Goal: Task Accomplishment & Management: Manage account settings

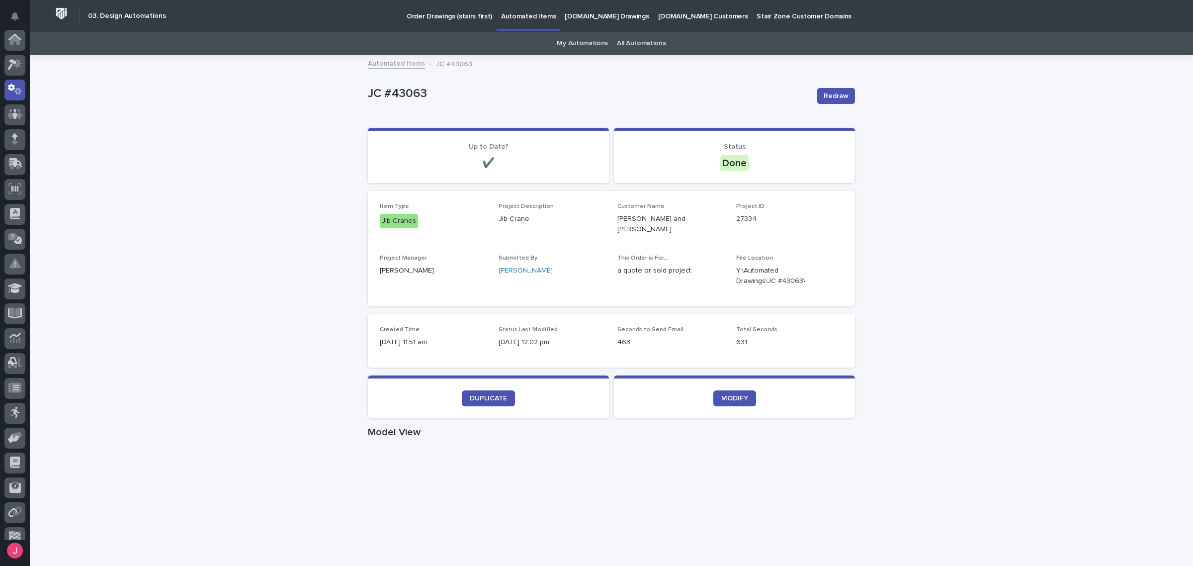
scroll to position [50, 0]
drag, startPoint x: 344, startPoint y: 396, endPoint x: 334, endPoint y: 391, distance: 10.7
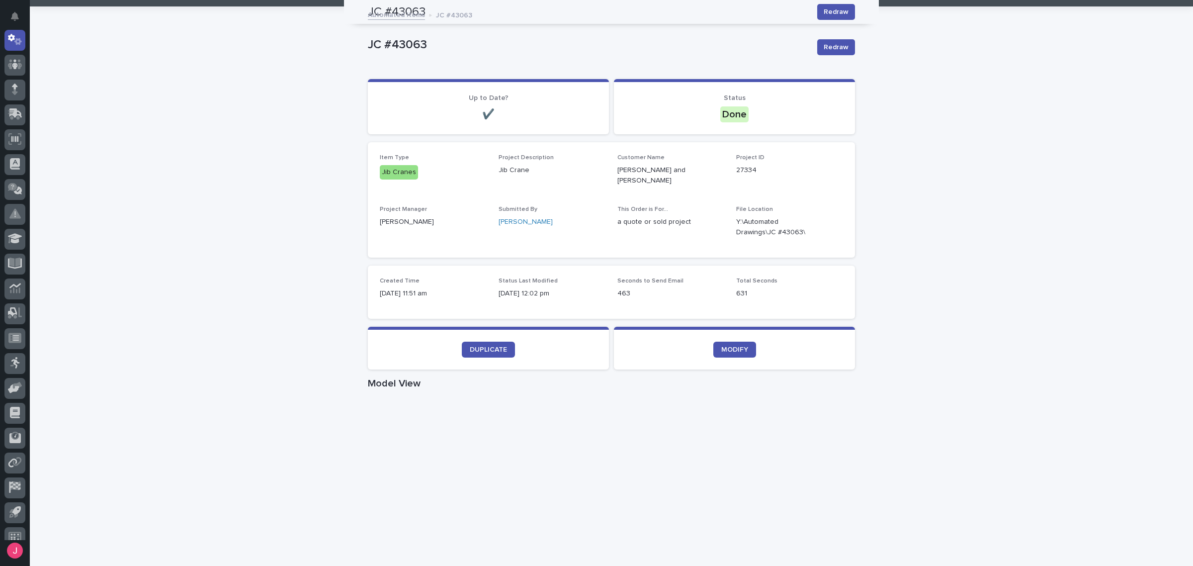
scroll to position [0, 0]
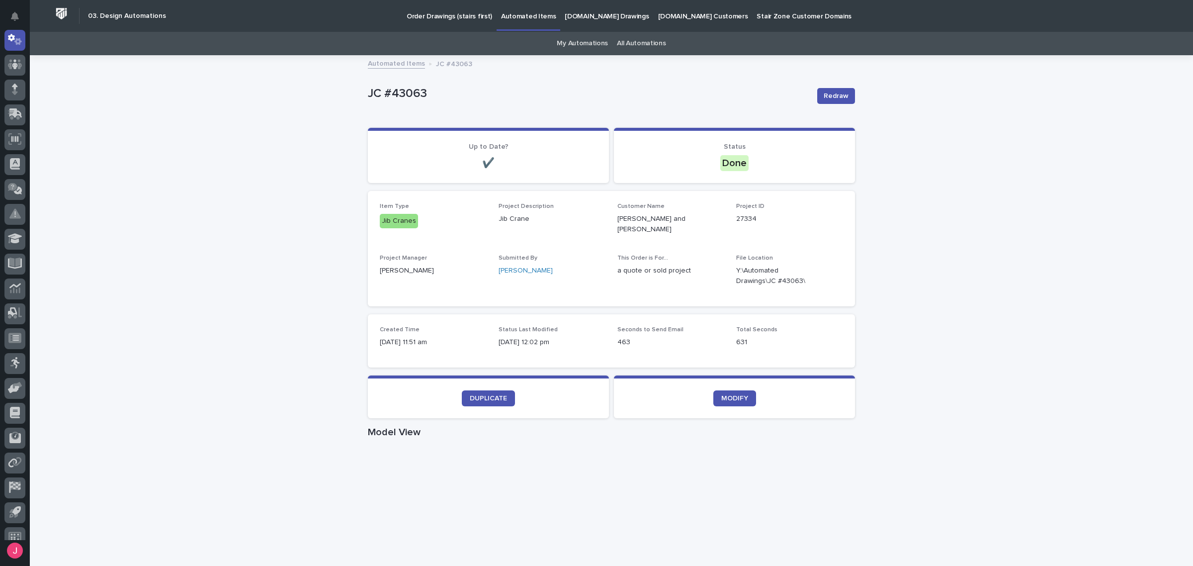
click at [827, 272] on icon "button" at bounding box center [831, 276] width 8 height 8
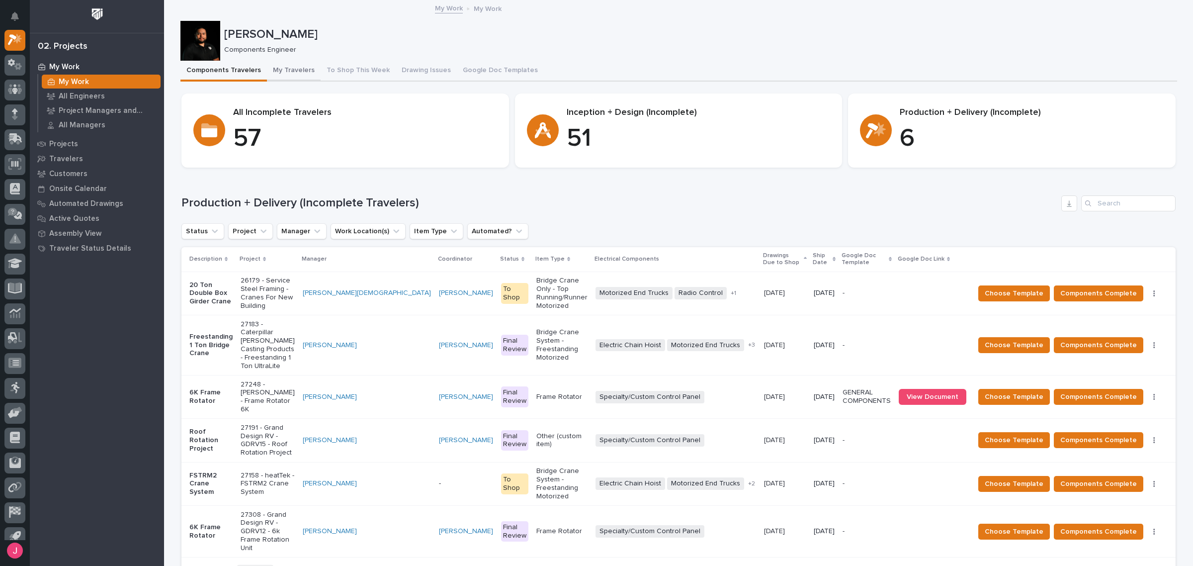
drag, startPoint x: 291, startPoint y: 87, endPoint x: 299, endPoint y: 65, distance: 23.7
click at [297, 66] on button "My Travelers" at bounding box center [294, 71] width 54 height 21
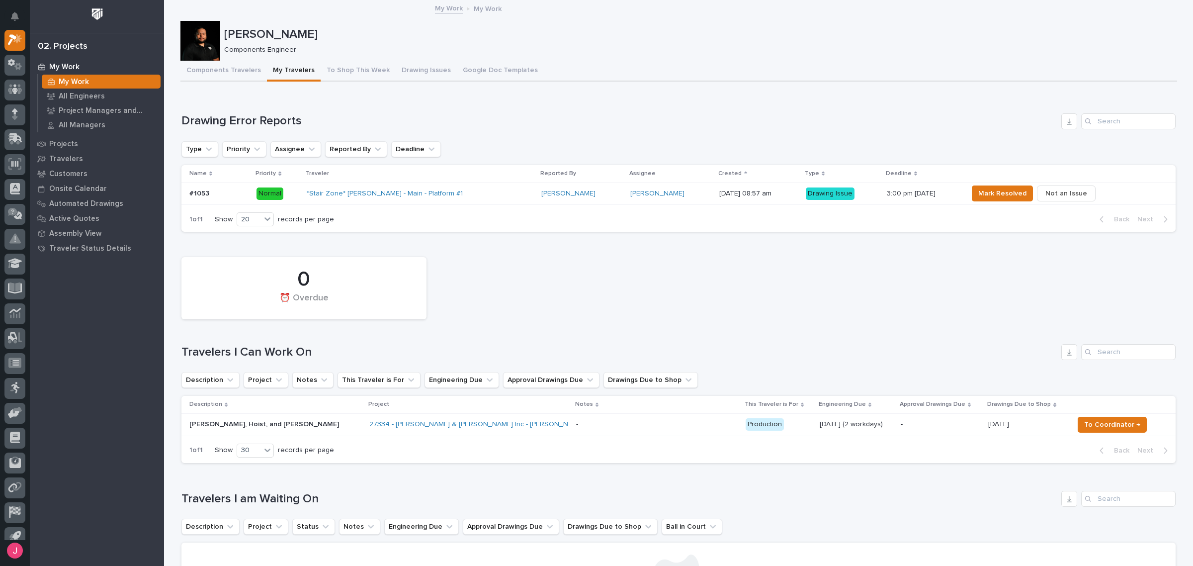
click at [718, 59] on div "Josh Nakasone Components Engineer" at bounding box center [678, 41] width 997 height 40
click at [1115, 426] on span "To Coordinator →" at bounding box center [1112, 425] width 56 height 12
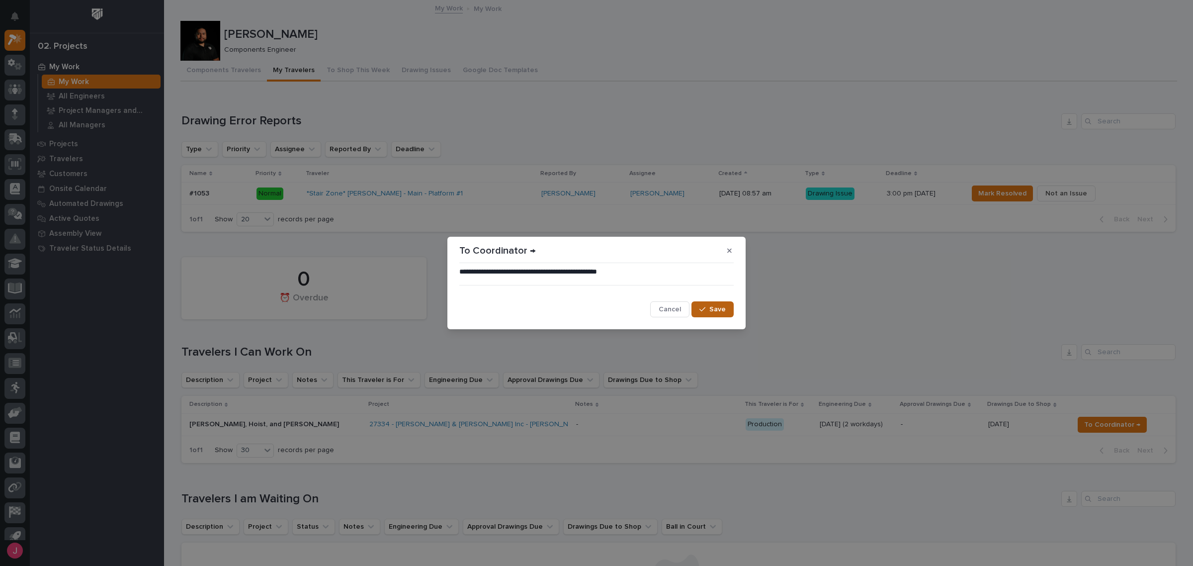
drag, startPoint x: 693, startPoint y: 307, endPoint x: 727, endPoint y: 310, distance: 34.9
click at [693, 308] on button "Save" at bounding box center [713, 309] width 42 height 16
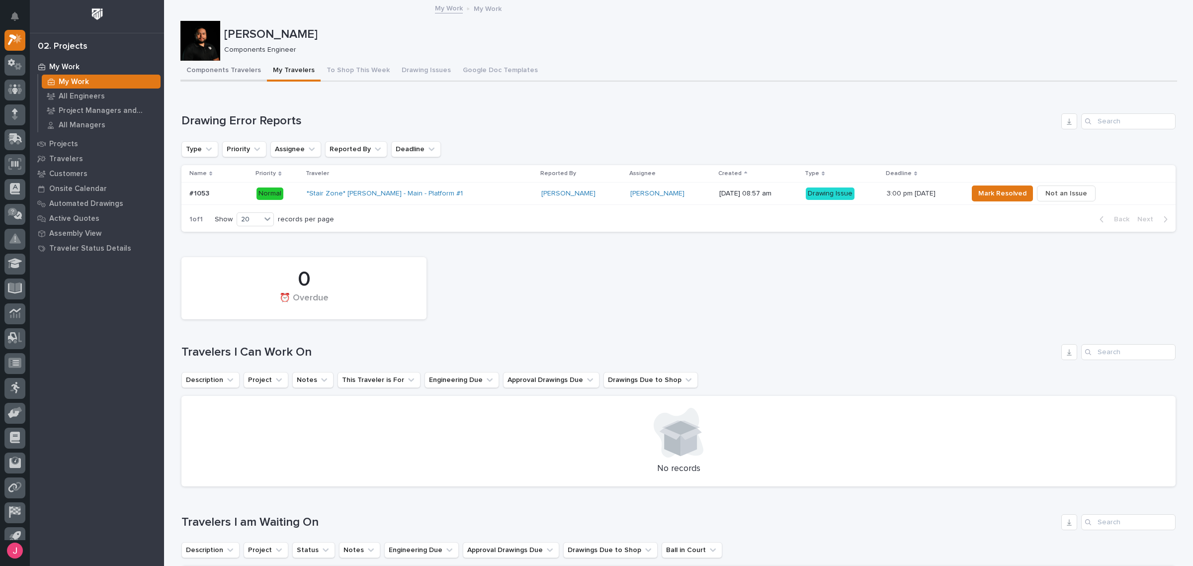
click at [224, 65] on button "Components Travelers" at bounding box center [223, 71] width 87 height 21
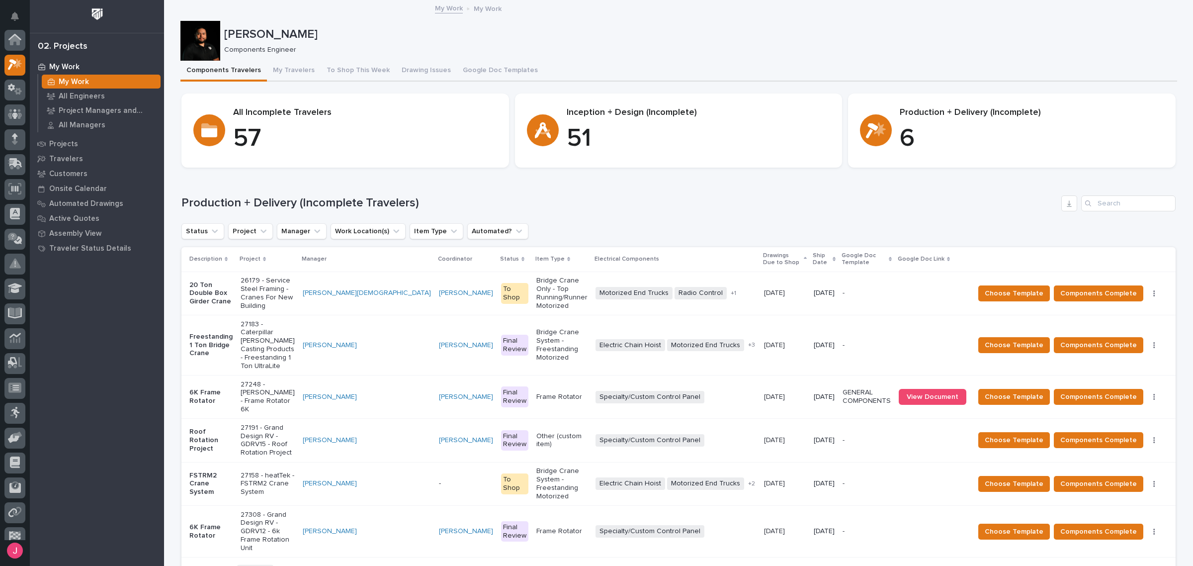
scroll to position [25, 0]
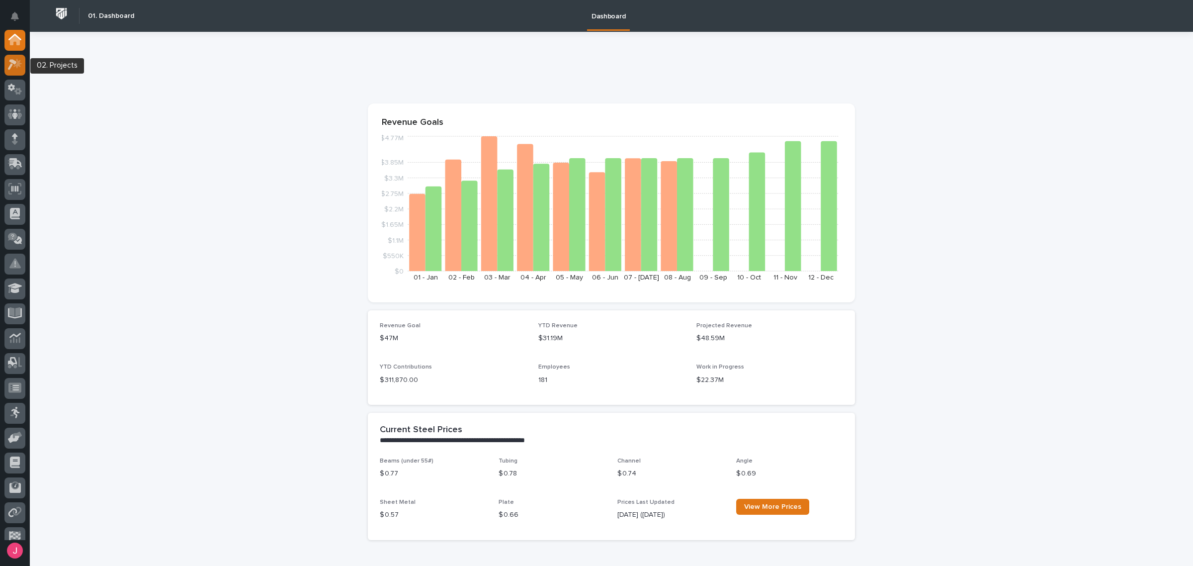
click at [19, 64] on icon at bounding box center [17, 64] width 8 height 10
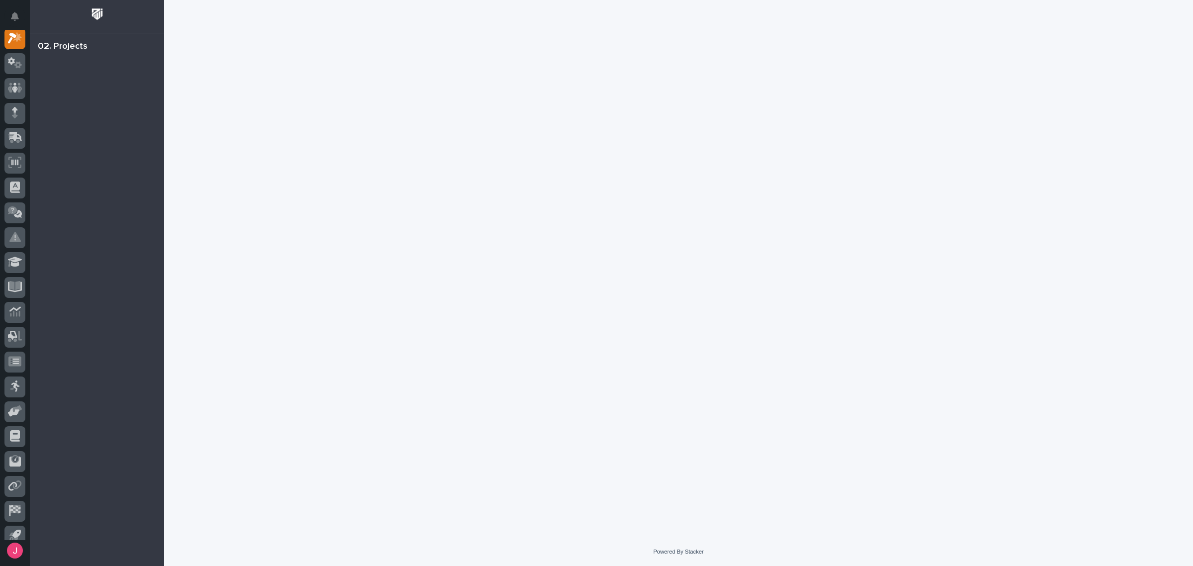
scroll to position [25, 0]
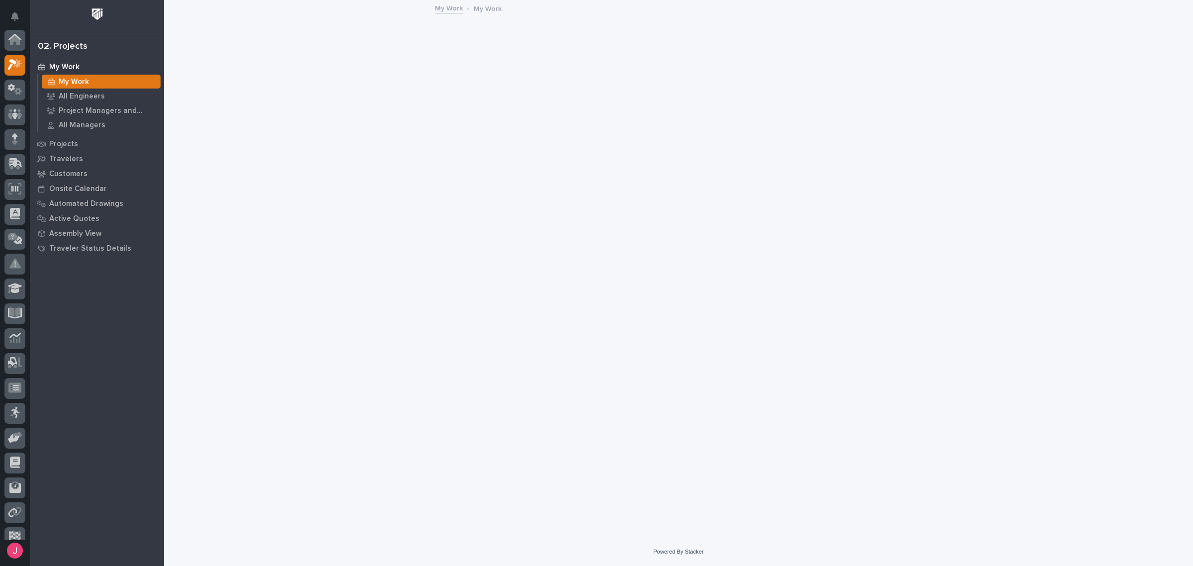
scroll to position [25, 0]
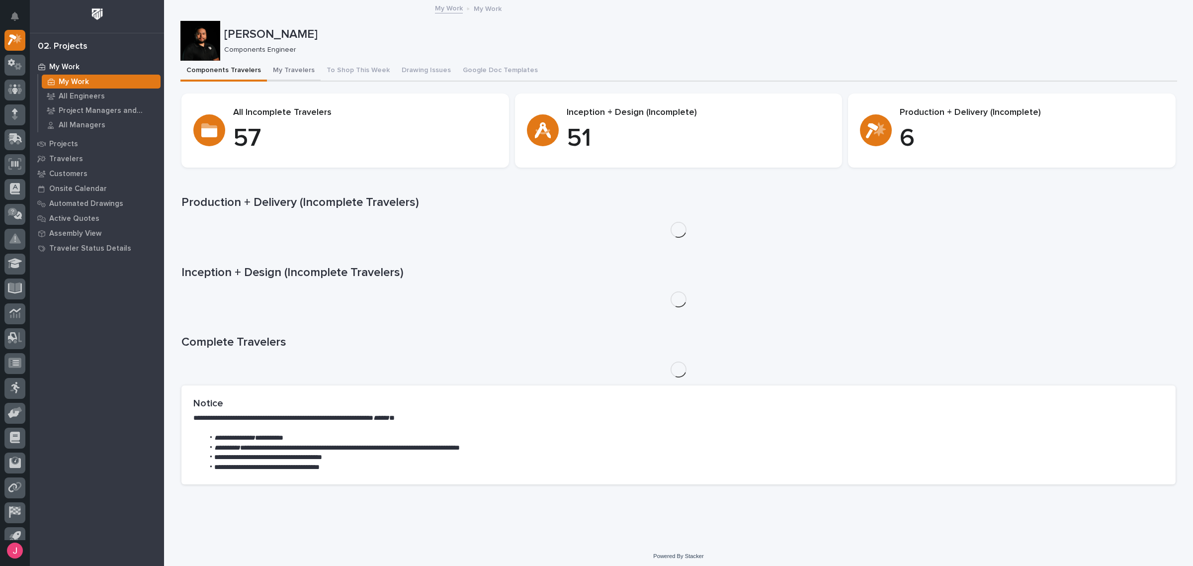
click at [277, 68] on button "My Travelers" at bounding box center [294, 71] width 54 height 21
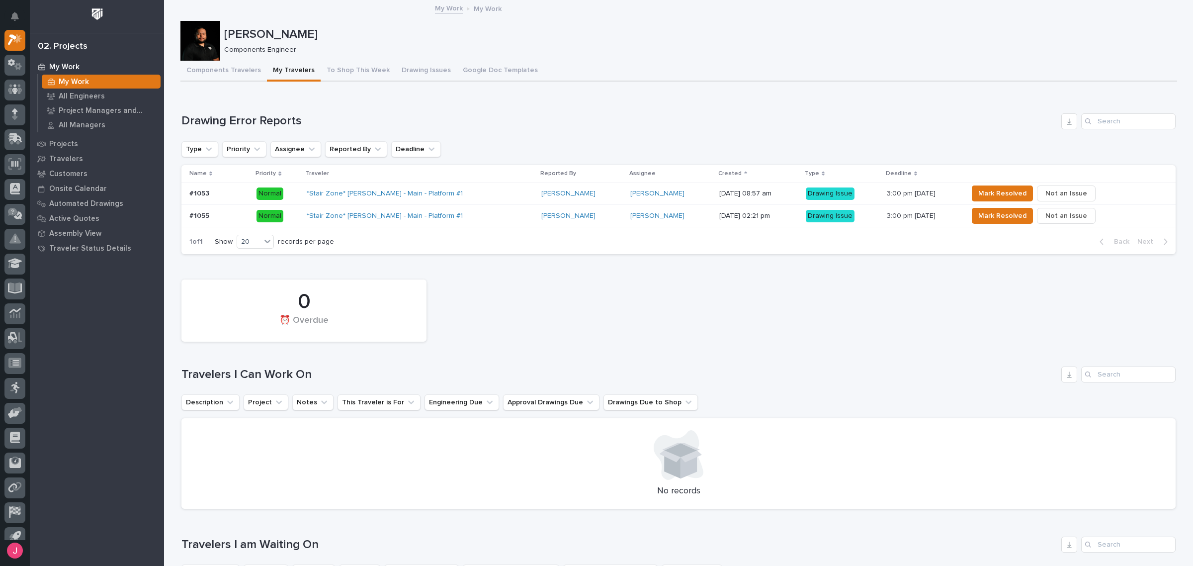
click at [444, 221] on div "*Stair Zone* Perryman - Main - Platform #1" at bounding box center [420, 216] width 227 height 16
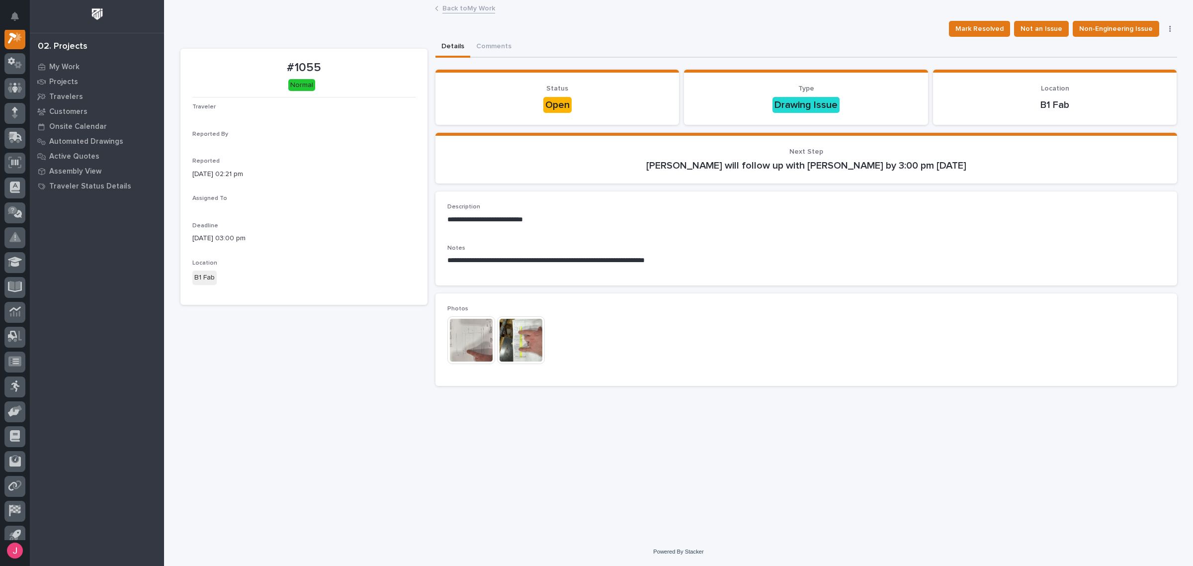
scroll to position [25, 0]
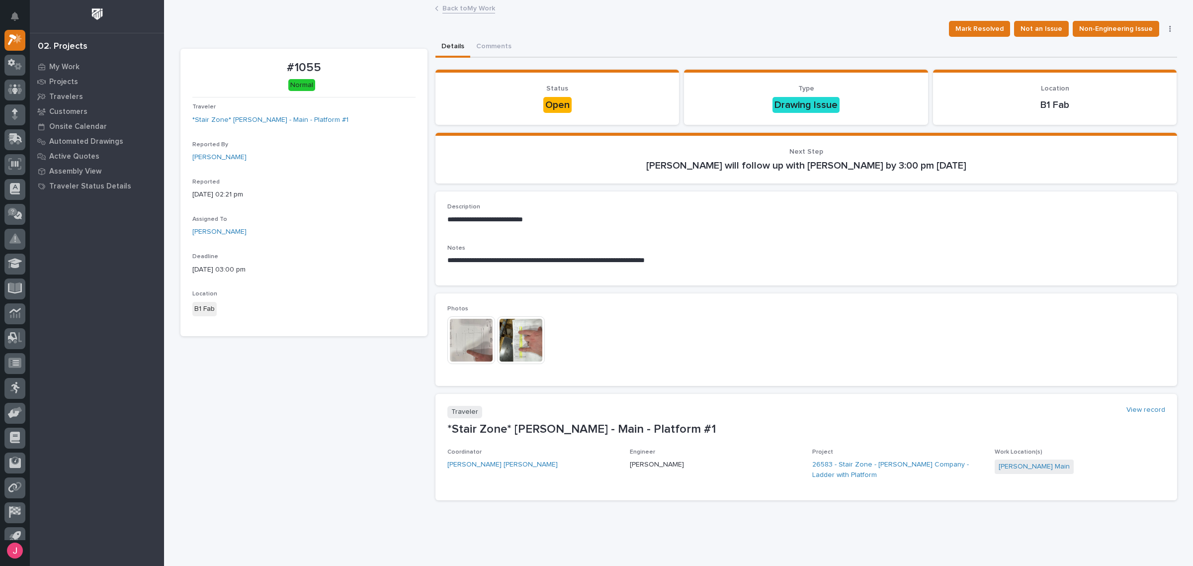
click at [522, 339] on img at bounding box center [521, 340] width 48 height 48
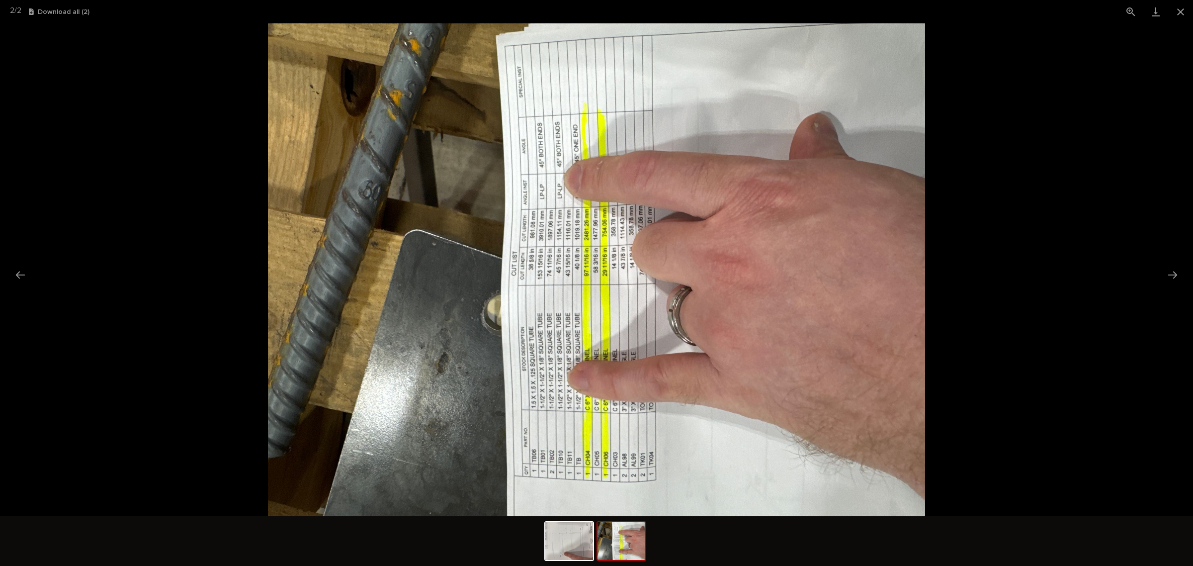
click at [32, 269] on picture at bounding box center [596, 269] width 1193 height 493
drag, startPoint x: 33, startPoint y: 272, endPoint x: 25, endPoint y: 273, distance: 8.1
click at [30, 273] on div at bounding box center [596, 269] width 1193 height 493
click at [25, 273] on button "Previous slide" at bounding box center [20, 274] width 21 height 19
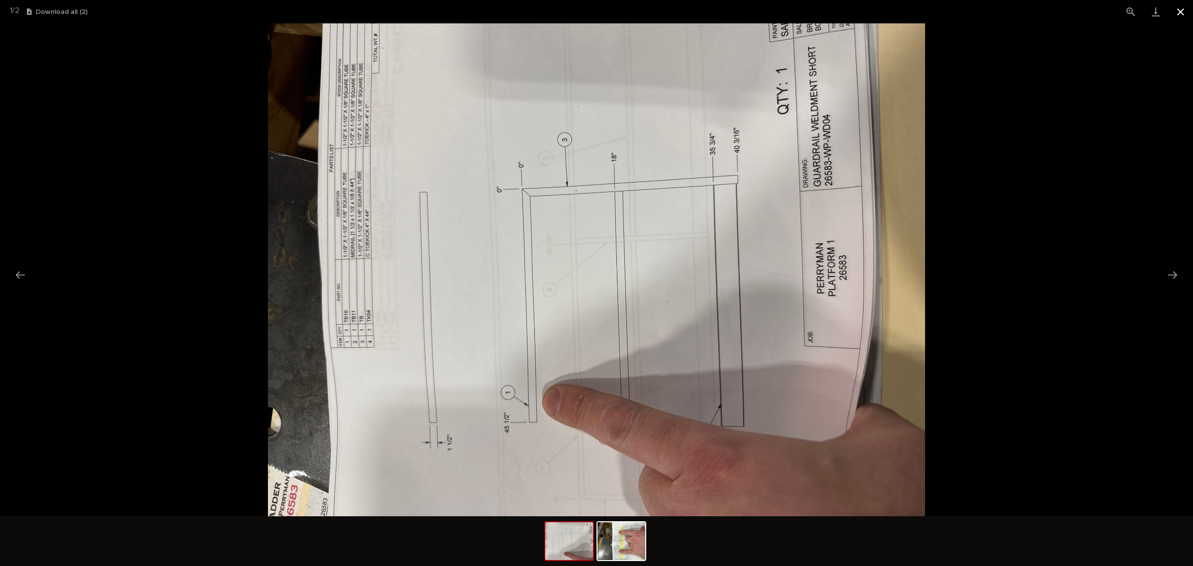
click at [1182, 16] on button "Close gallery" at bounding box center [1180, 11] width 25 height 23
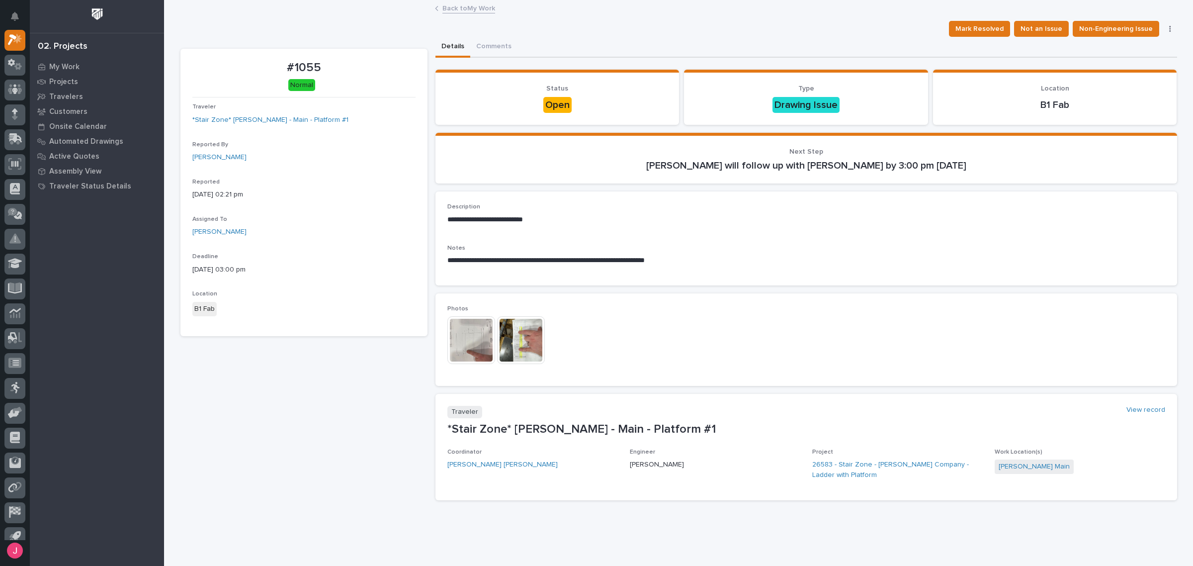
click at [466, 334] on img at bounding box center [471, 340] width 48 height 48
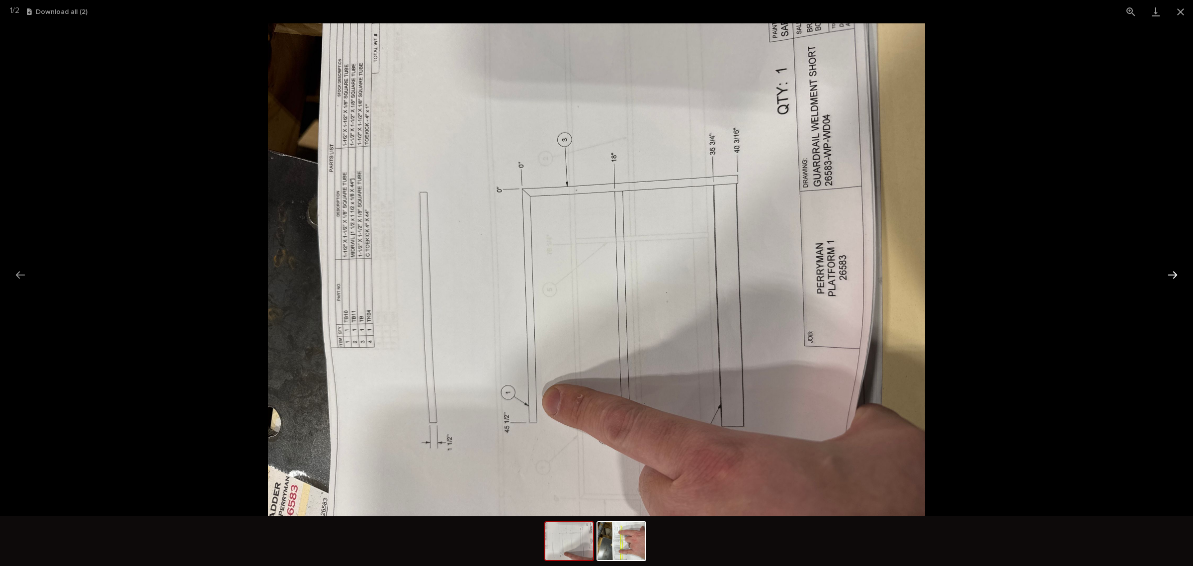
click at [1181, 274] on button "Next slide" at bounding box center [1172, 274] width 21 height 19
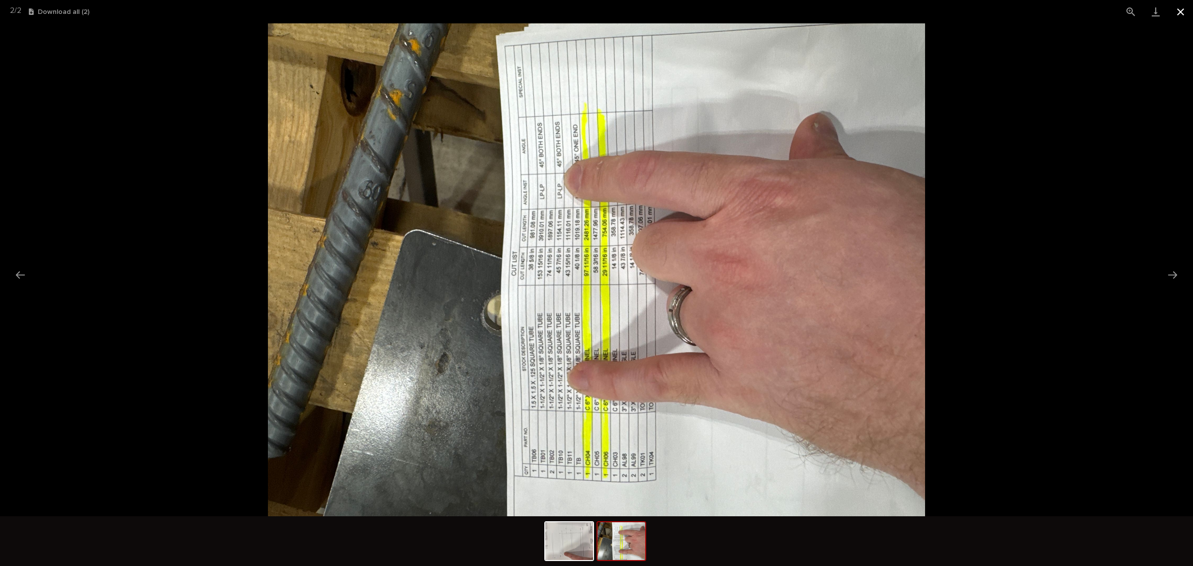
click at [1174, 16] on button "Close gallery" at bounding box center [1180, 11] width 25 height 23
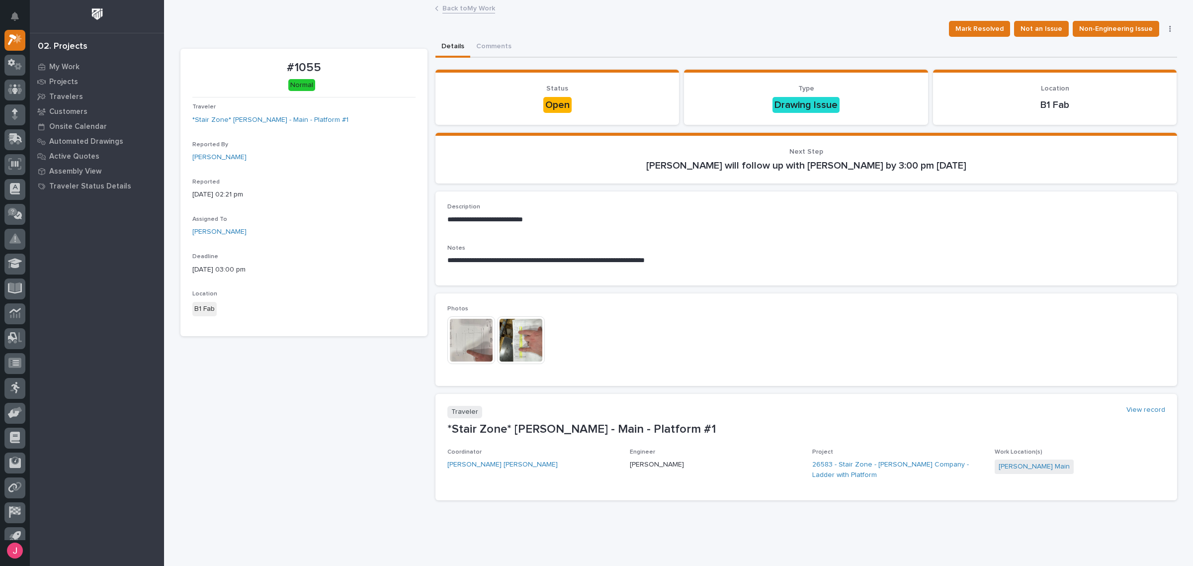
click at [515, 339] on img at bounding box center [521, 340] width 48 height 48
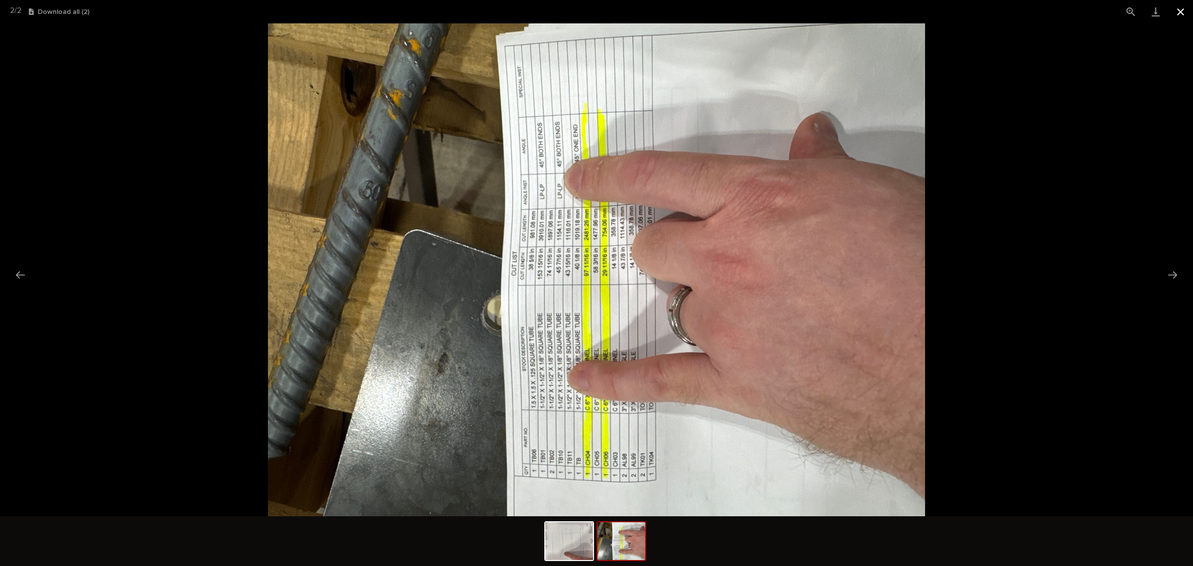
click at [1190, 18] on button "Close gallery" at bounding box center [1180, 11] width 25 height 23
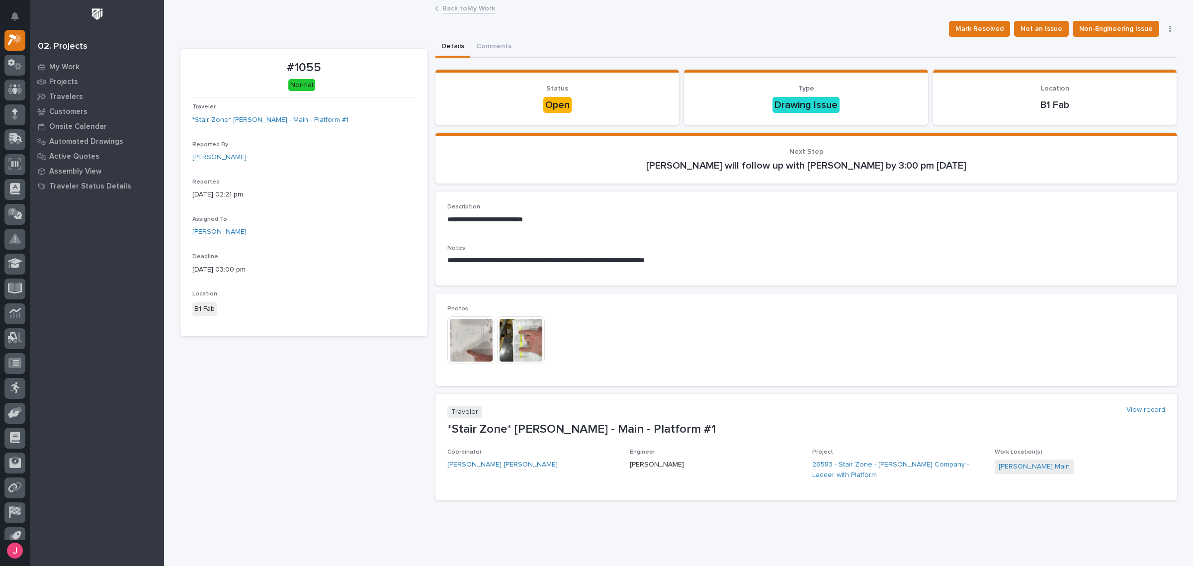
click at [481, 346] on img at bounding box center [471, 340] width 48 height 48
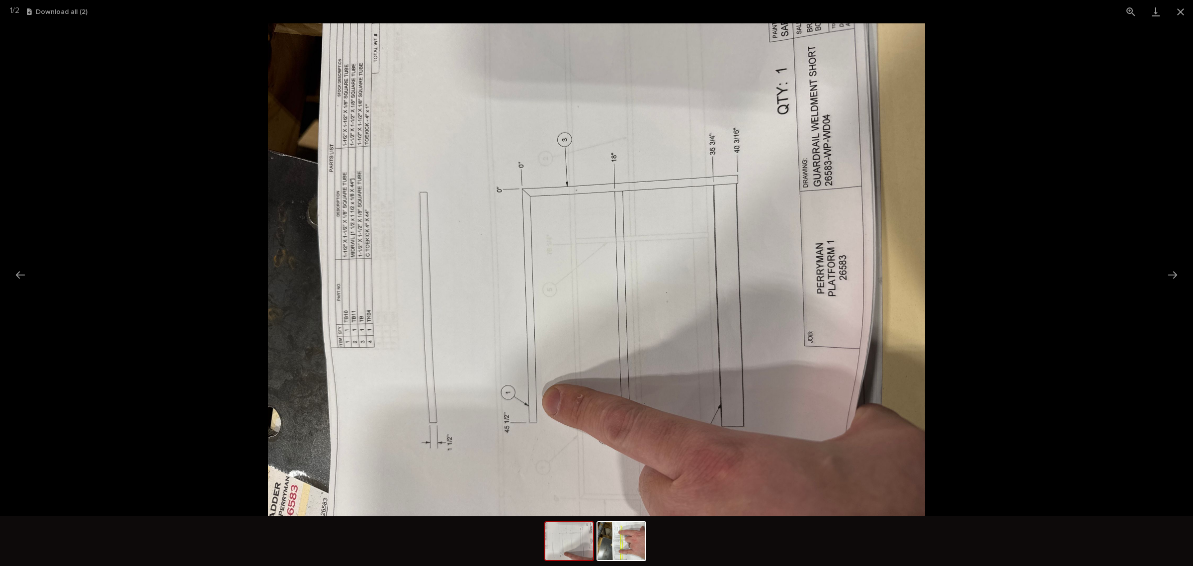
drag, startPoint x: 1184, startPoint y: 16, endPoint x: 1171, endPoint y: 26, distance: 15.9
click at [1184, 15] on button "Close gallery" at bounding box center [1180, 11] width 25 height 23
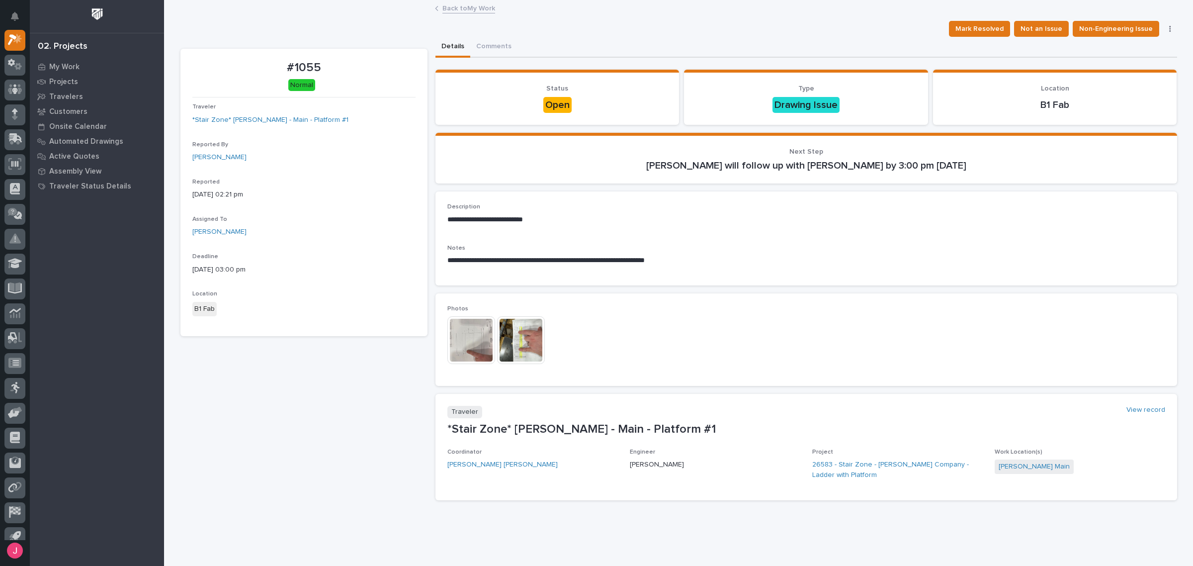
click at [464, 3] on link "Back to My Work" at bounding box center [468, 7] width 53 height 11
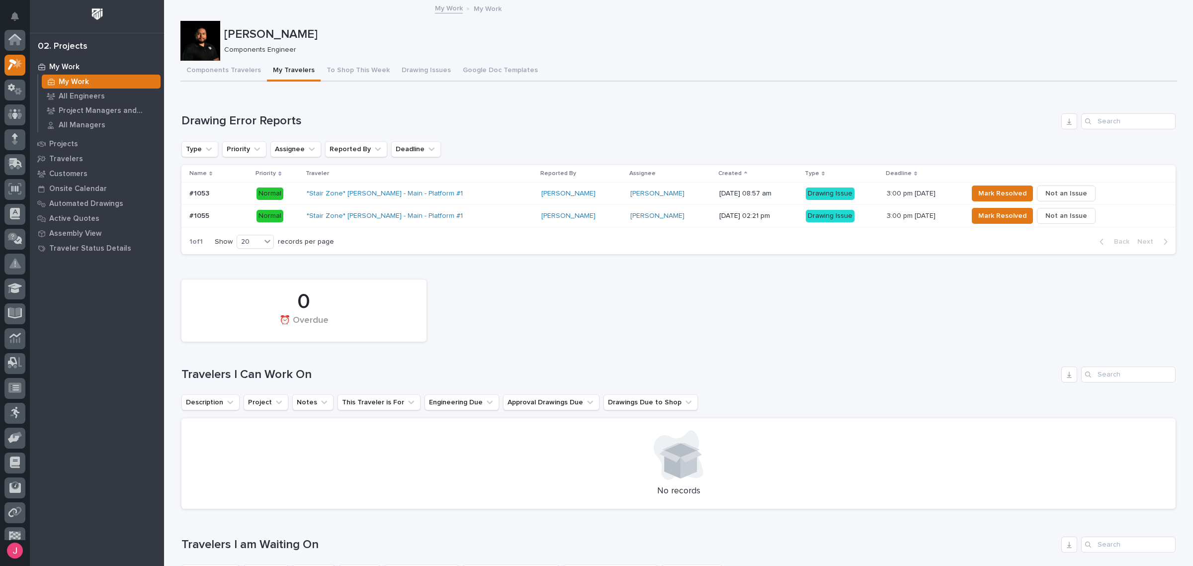
scroll to position [26, 0]
click at [744, 77] on div "Components Travelers My Travelers To Shop This Week Drawing Issues Google Doc T…" at bounding box center [678, 71] width 997 height 21
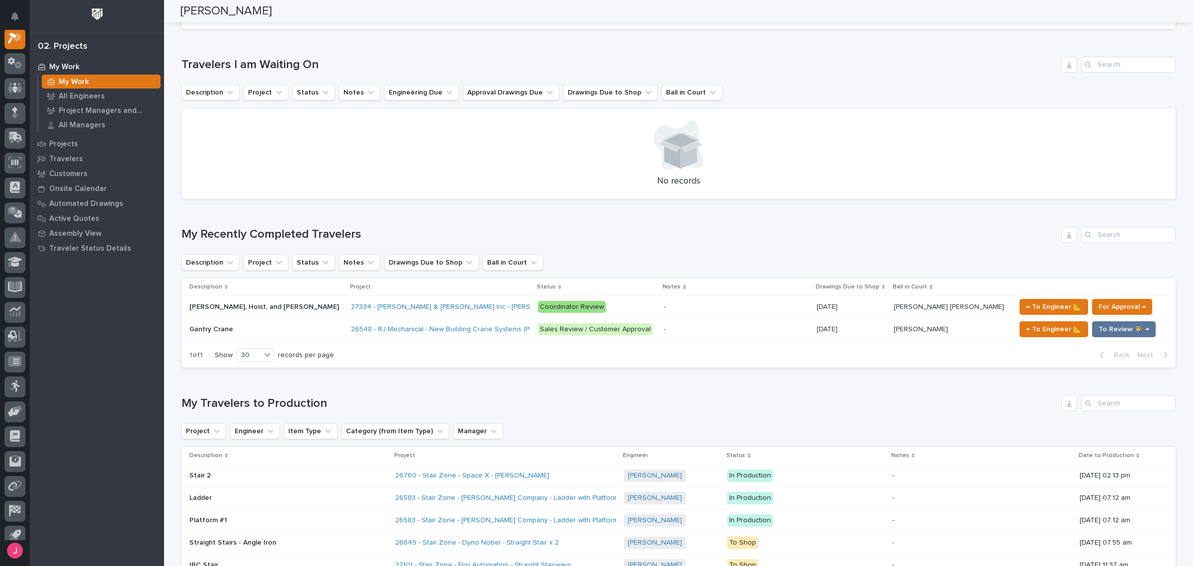
scroll to position [0, 0]
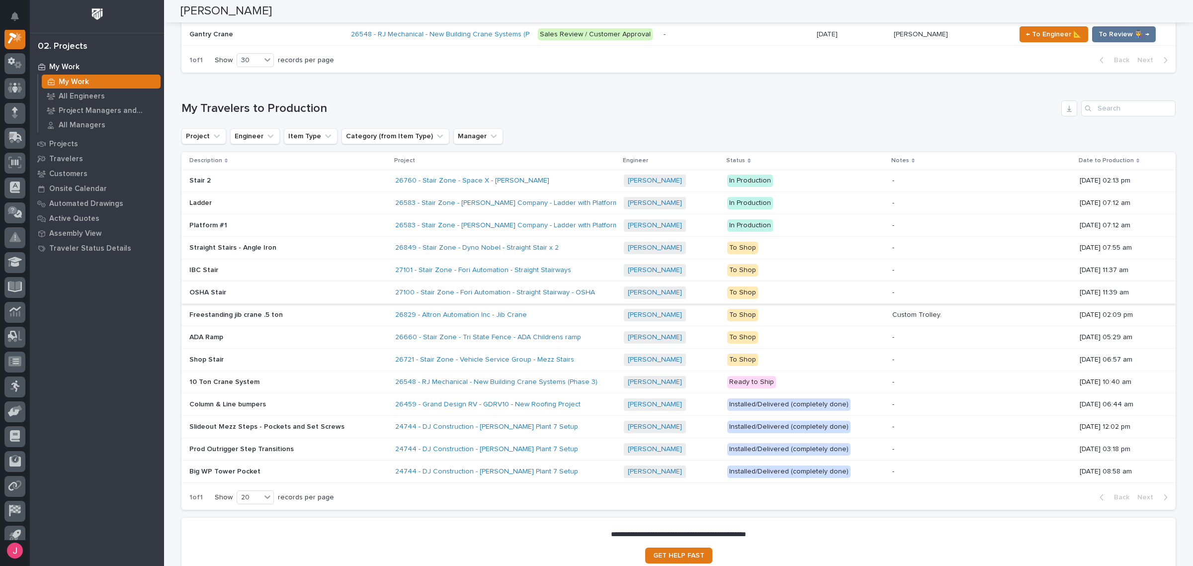
scroll to position [808, 0]
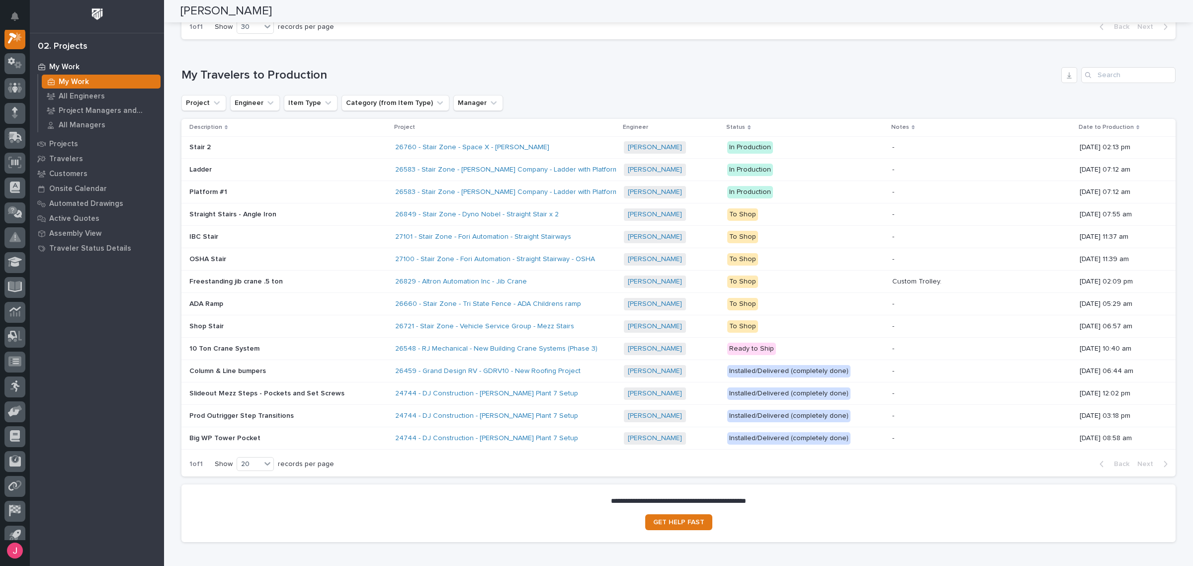
click at [673, 98] on div "Project Engineer Item Type Category (from Item Type) Manager" at bounding box center [678, 103] width 994 height 16
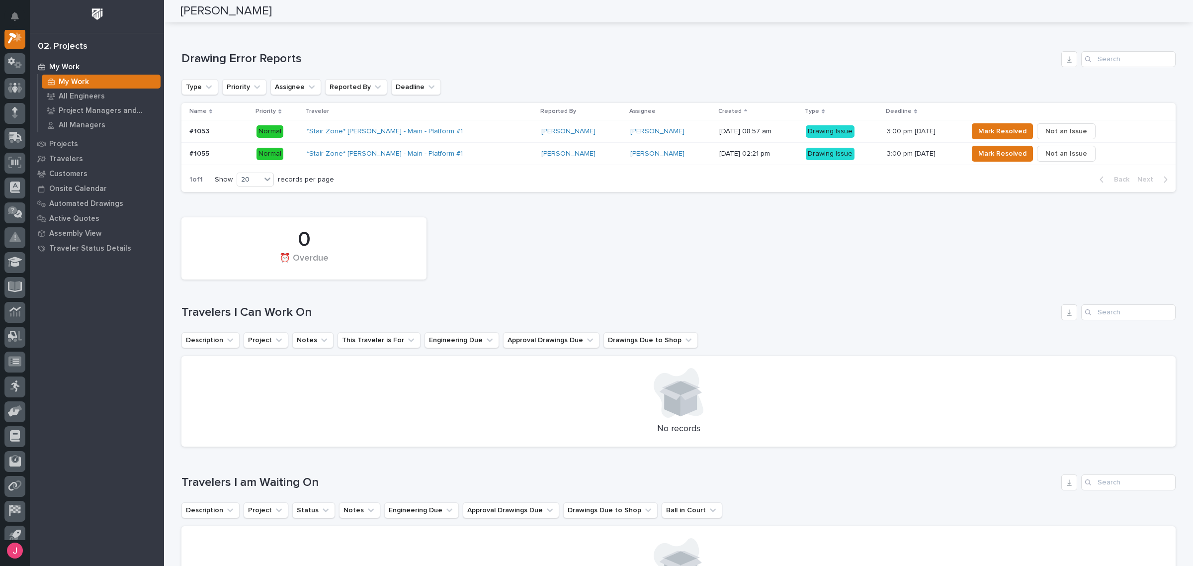
scroll to position [0, 0]
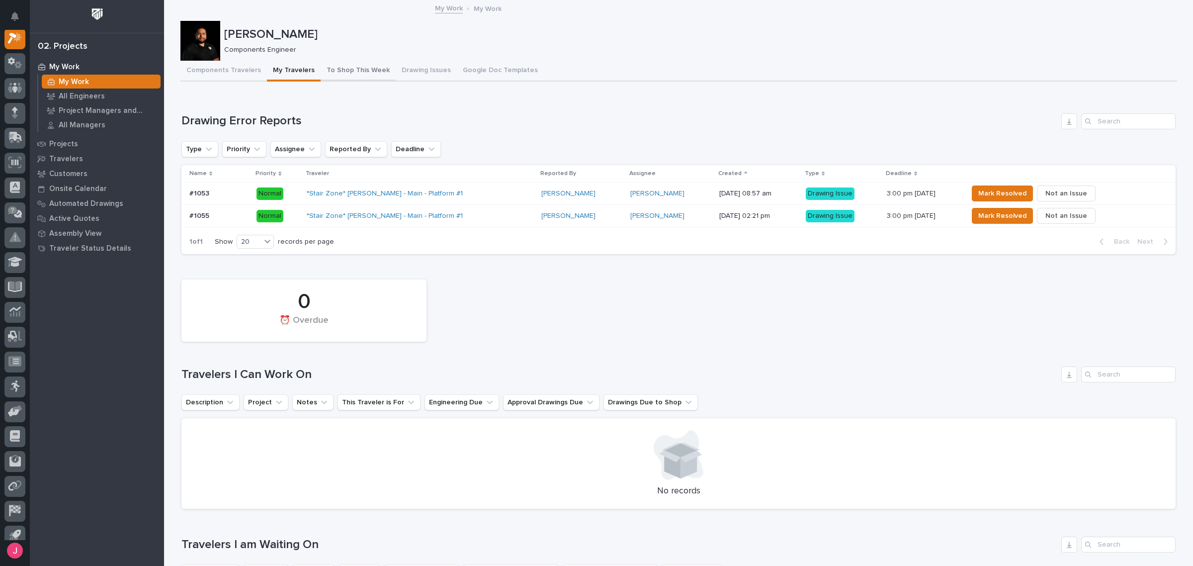
click at [358, 69] on button "To Shop This Week" at bounding box center [358, 71] width 75 height 21
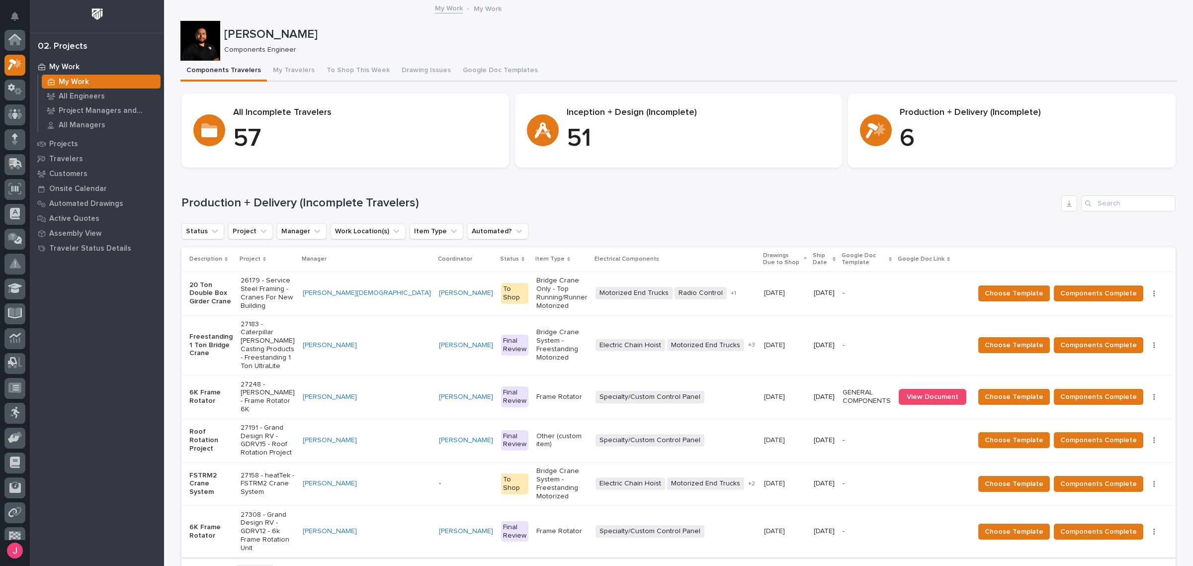
scroll to position [25, 0]
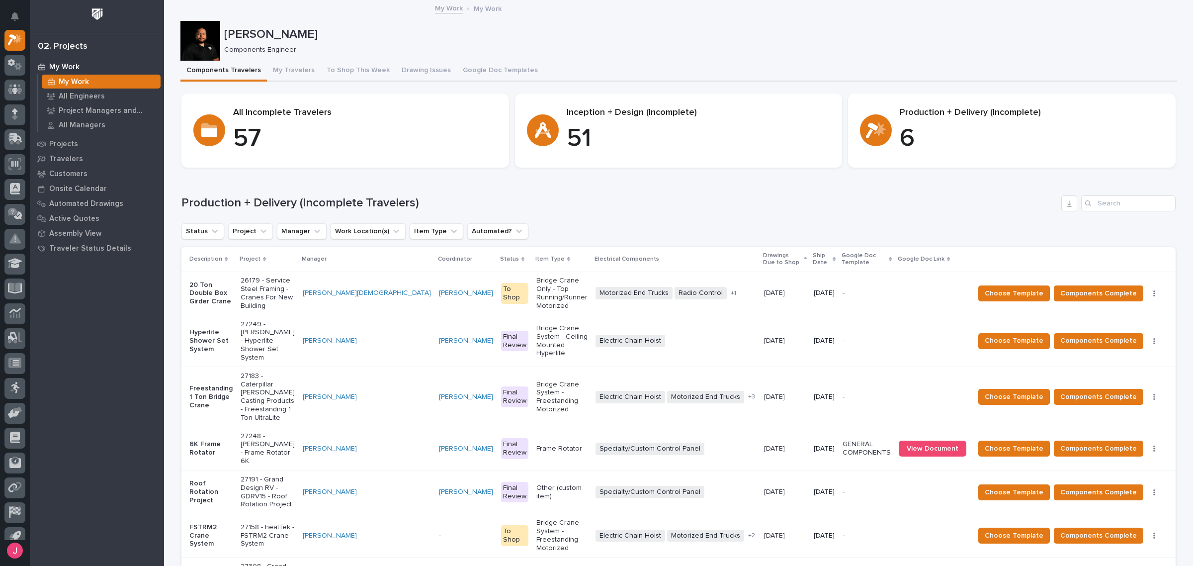
click at [821, 217] on div "Production + Delivery (Incomplete Travelers) Status Project Manager Work Locati…" at bounding box center [678, 415] width 994 height 441
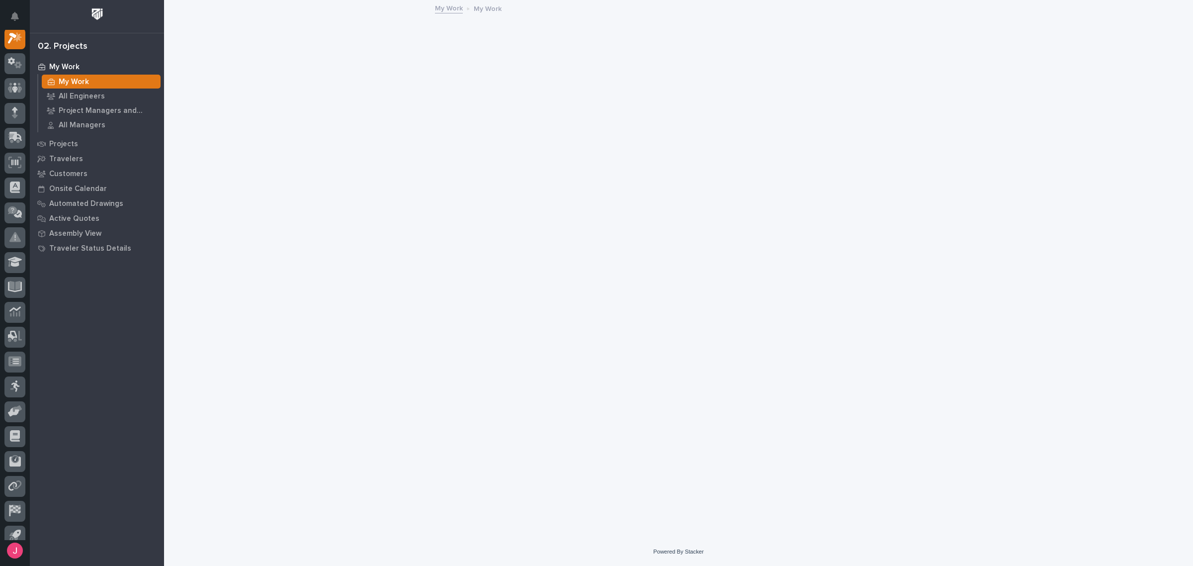
scroll to position [25, 0]
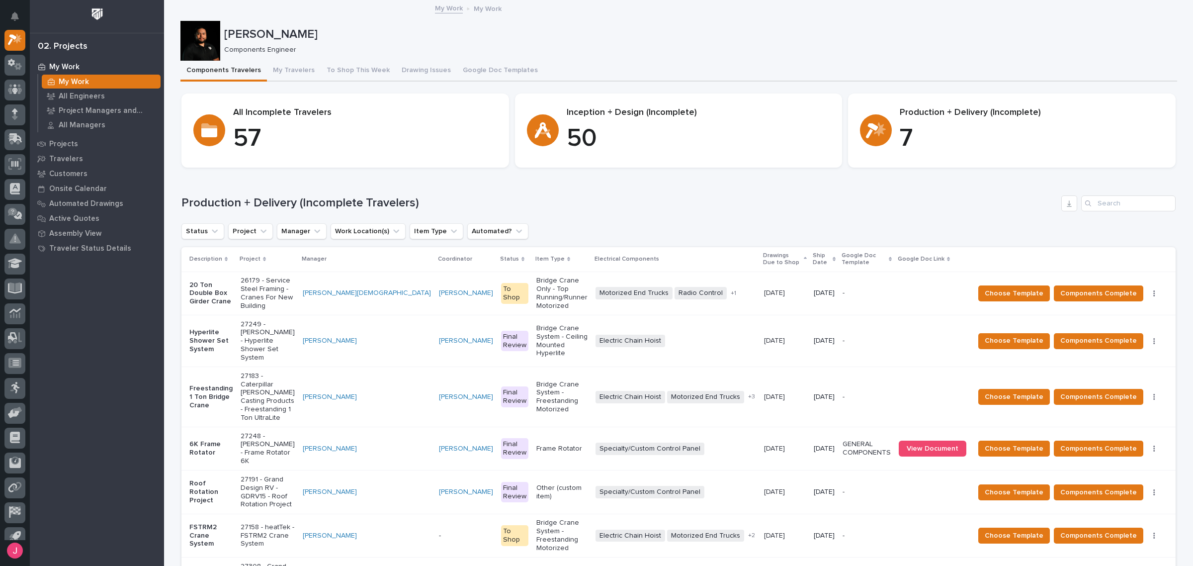
click at [696, 66] on div "Components Travelers My Travelers To Shop This Week Drawing Issues Google Doc T…" at bounding box center [678, 71] width 997 height 21
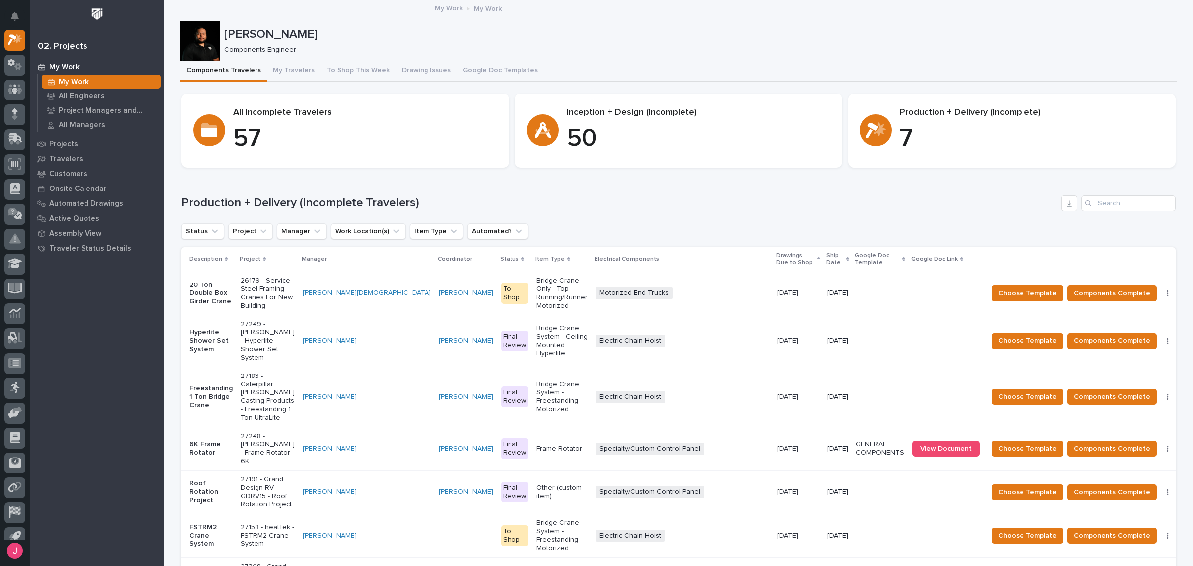
click at [905, 182] on div "Loading... Saving… Production + Delivery (Incomplete Travelers) Status Project …" at bounding box center [678, 409] width 994 height 469
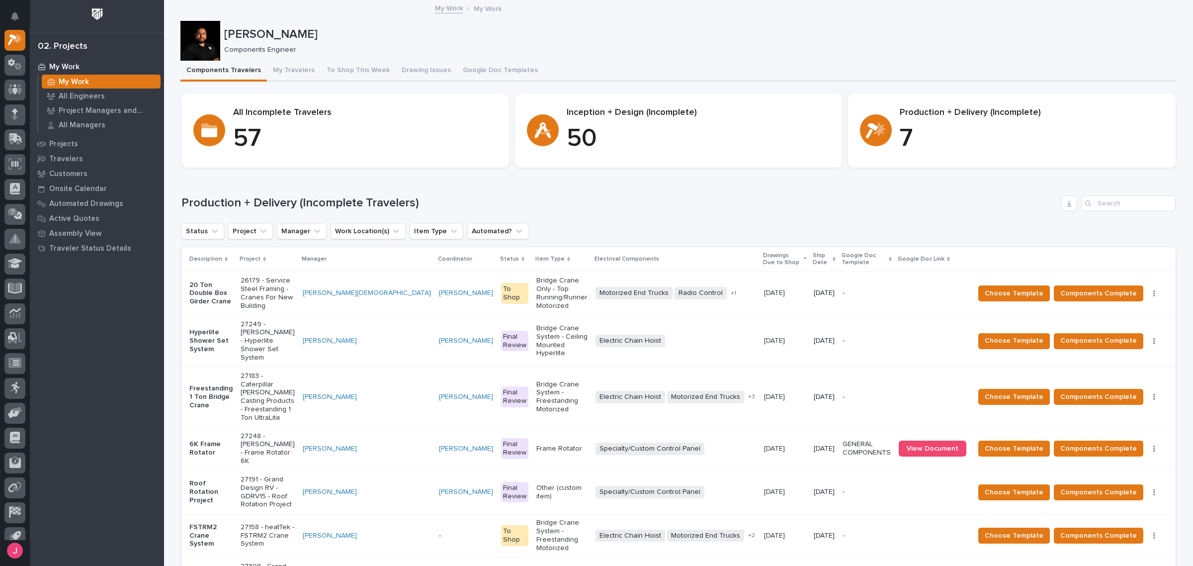
drag, startPoint x: 515, startPoint y: 327, endPoint x: 881, endPoint y: 222, distance: 381.1
click at [893, 210] on div "Production + Delivery (Incomplete Travelers)" at bounding box center [678, 203] width 994 height 16
click at [536, 324] on p "Bridge Crane System - Ceiling Mounted Hyperlite" at bounding box center [561, 340] width 51 height 33
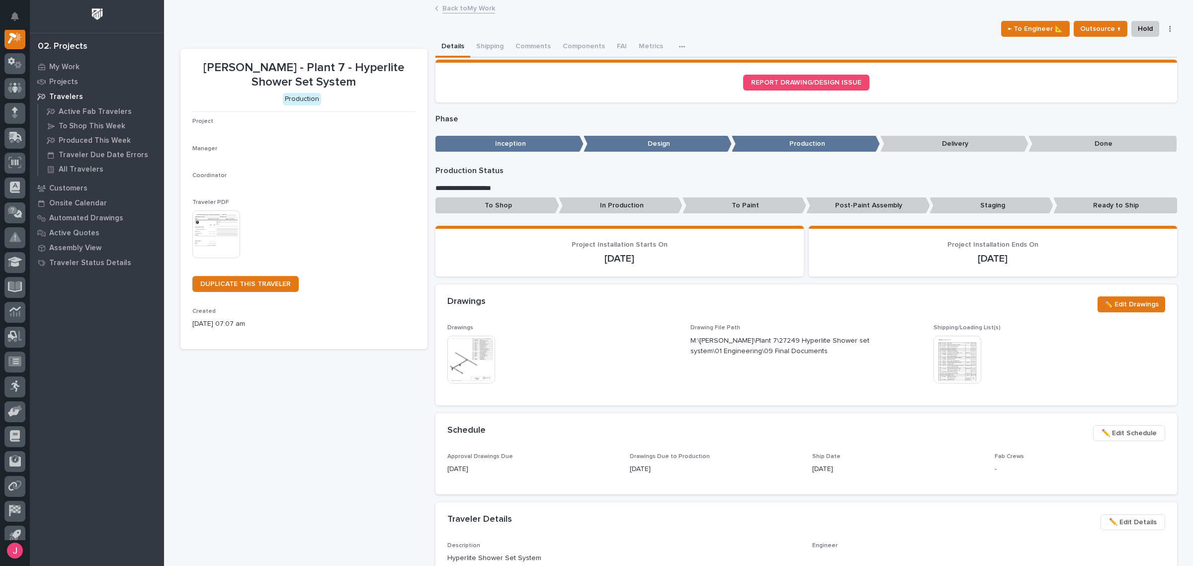
scroll to position [25, 0]
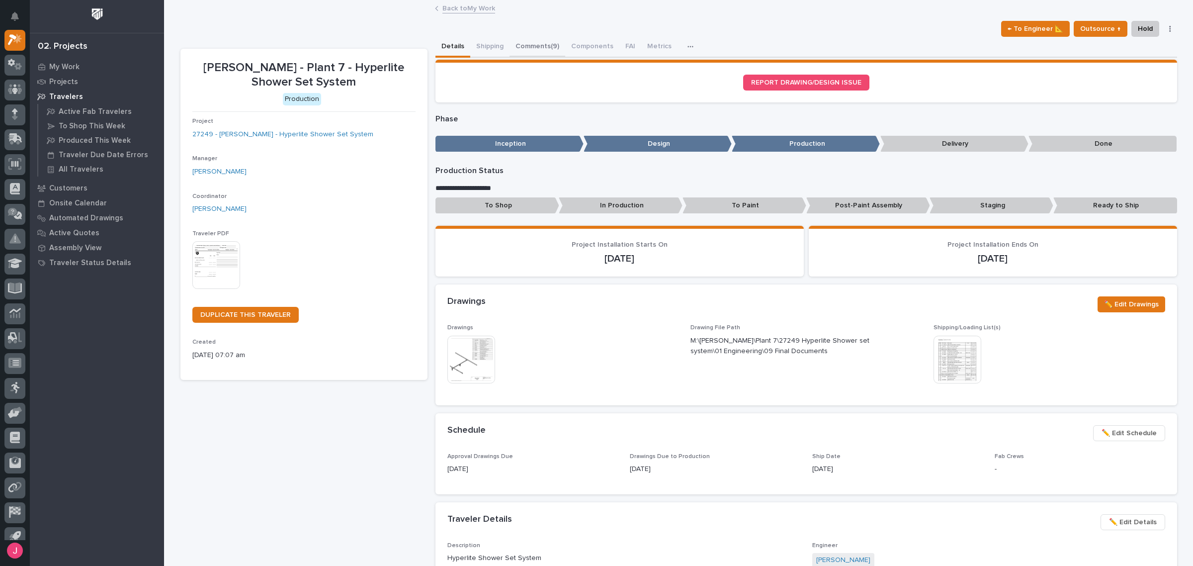
click at [533, 48] on button "Comments (9)" at bounding box center [538, 47] width 56 height 21
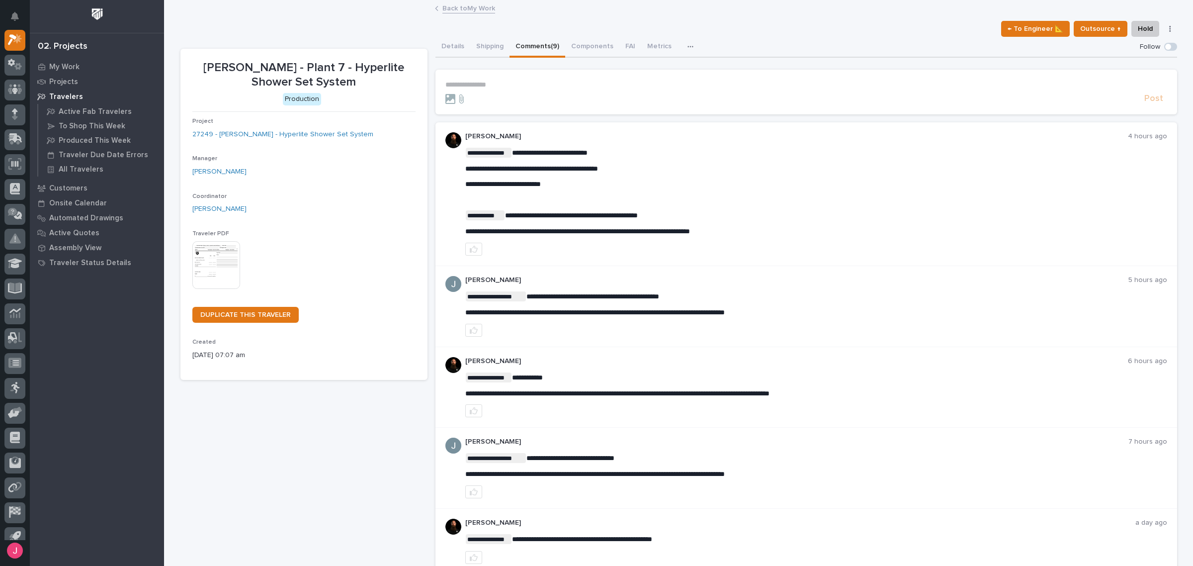
click at [476, 10] on link "Back to My Work" at bounding box center [468, 7] width 53 height 11
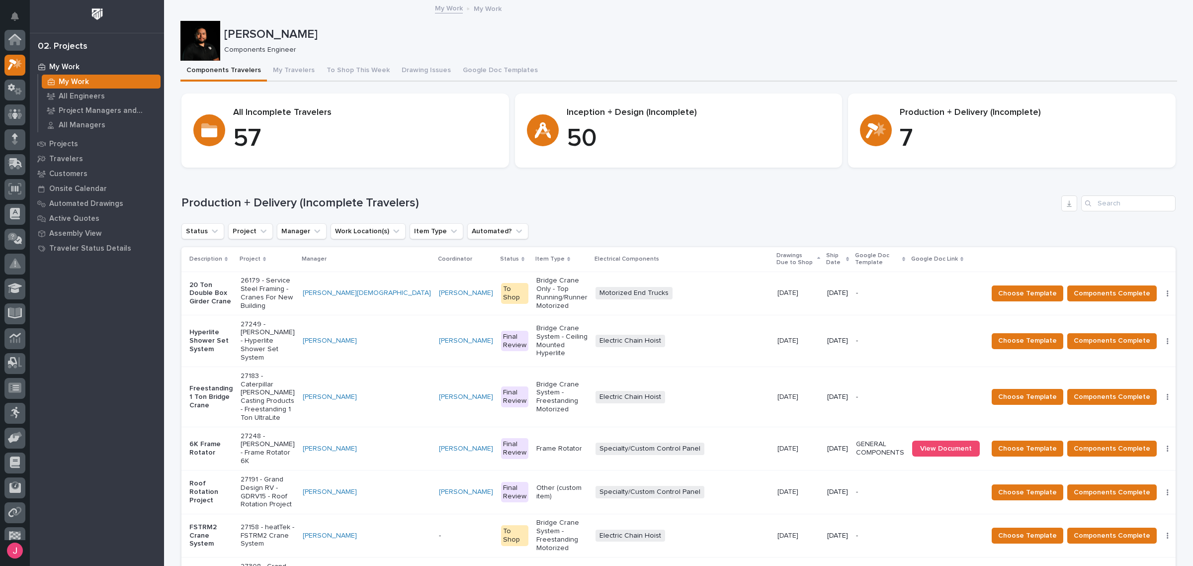
scroll to position [26, 0]
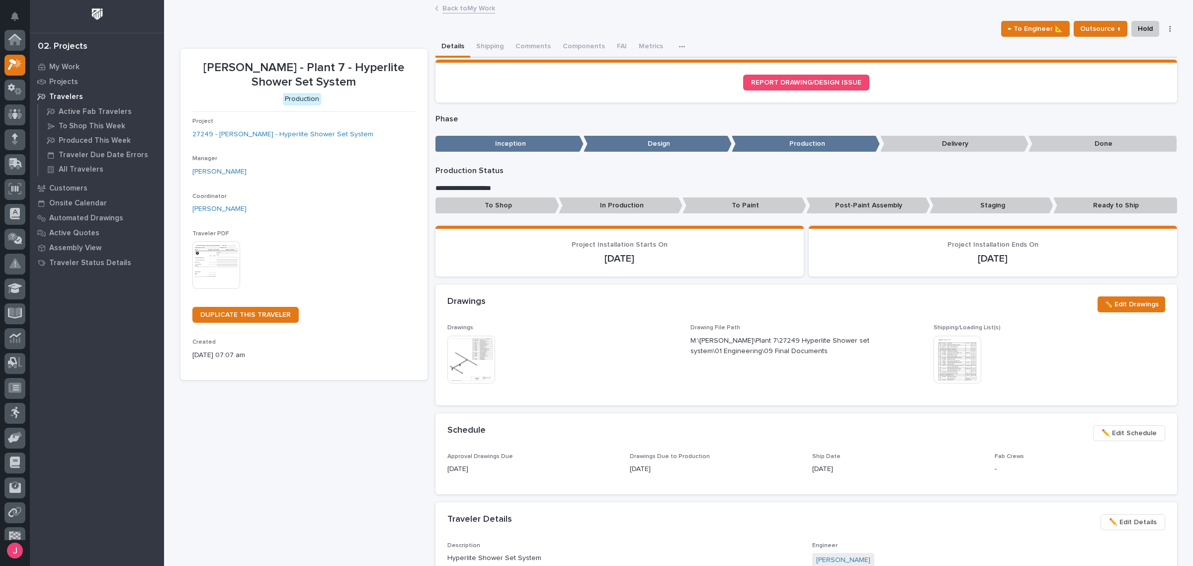
scroll to position [25, 0]
click at [542, 46] on button "Comments (9)" at bounding box center [538, 47] width 56 height 21
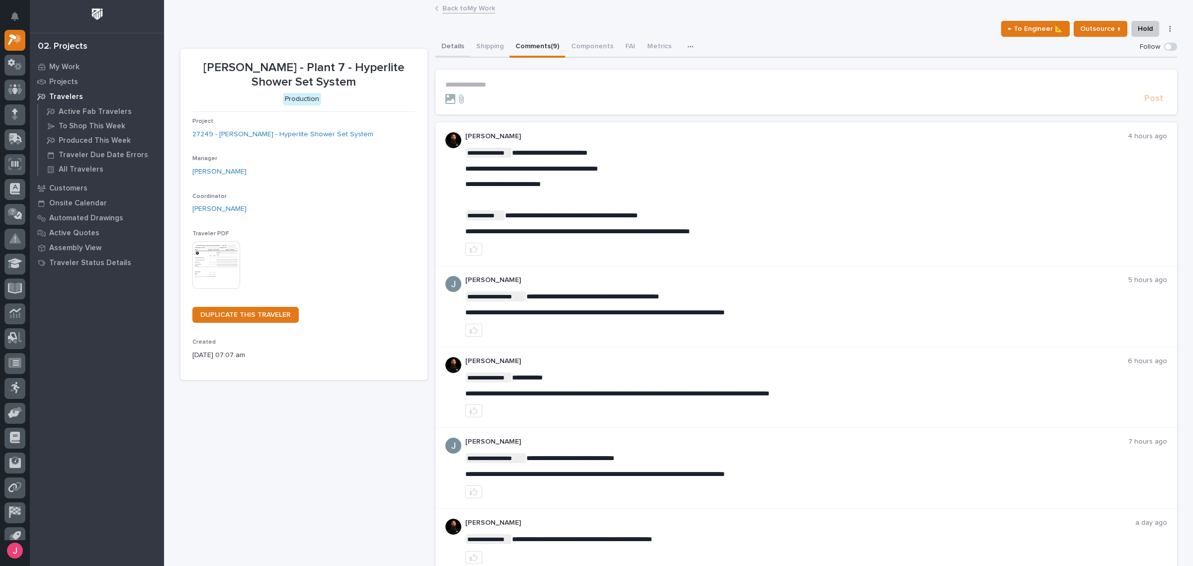
click at [455, 38] on button "Details" at bounding box center [452, 47] width 35 height 21
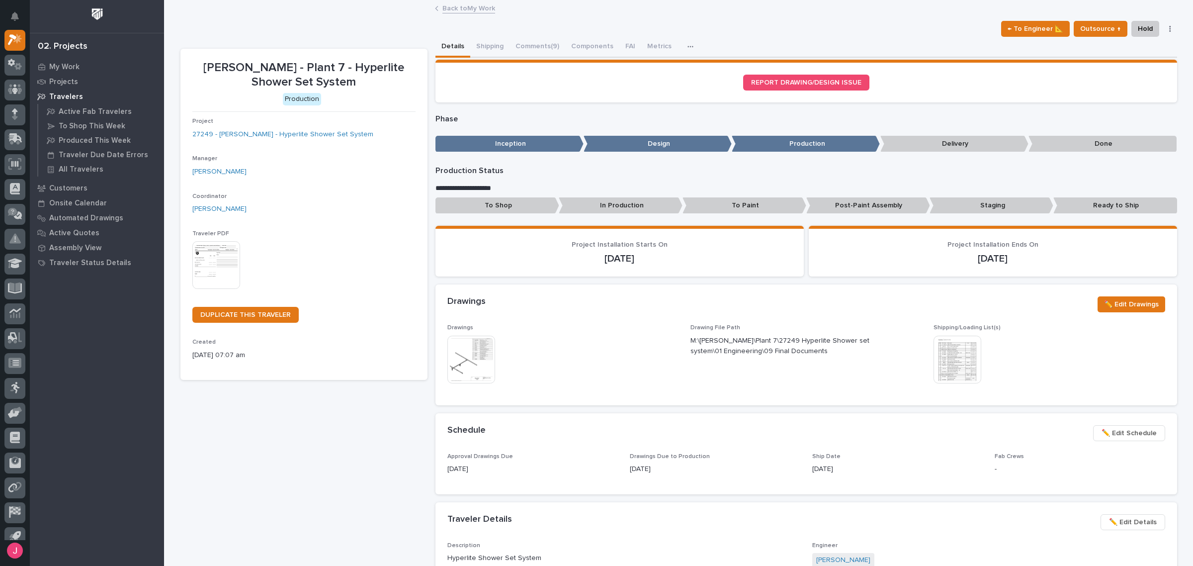
click at [468, 359] on img at bounding box center [471, 360] width 48 height 48
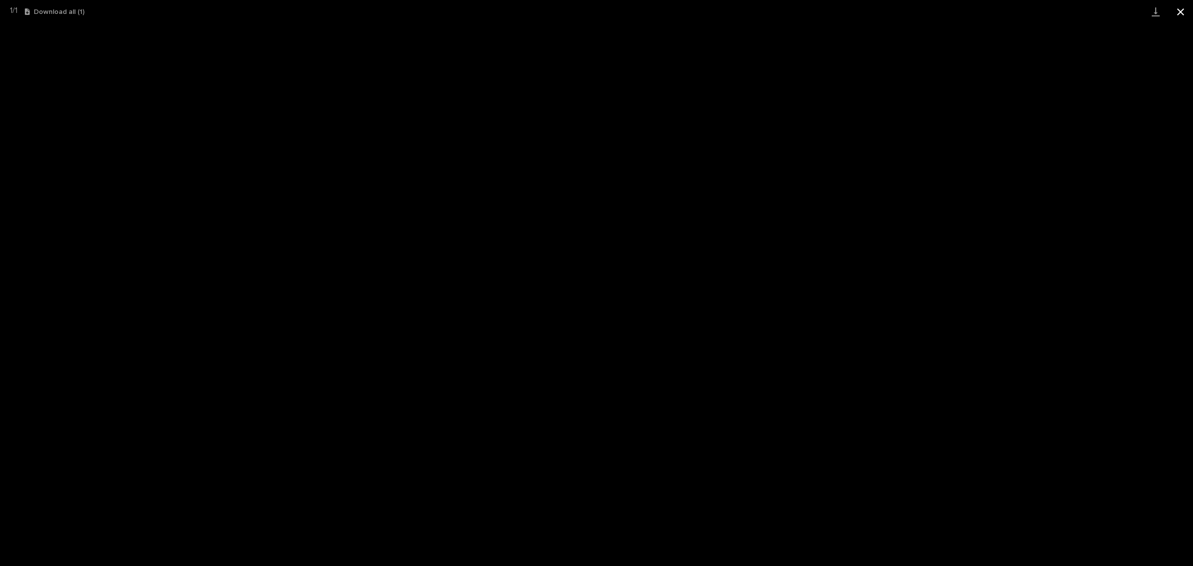
click at [1184, 10] on button "Close gallery" at bounding box center [1180, 11] width 25 height 23
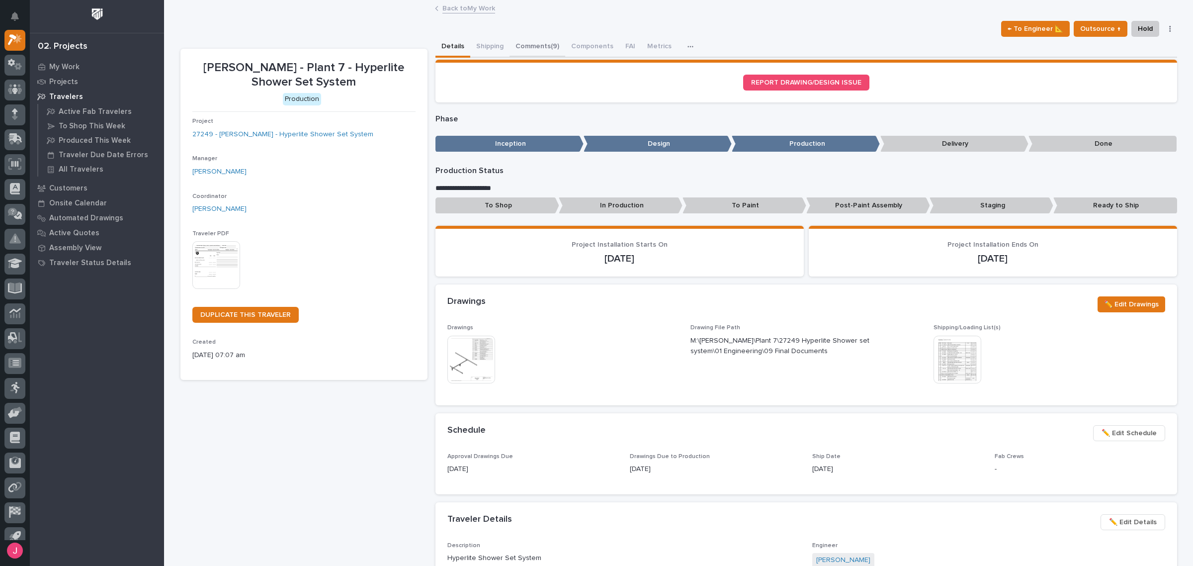
click at [529, 51] on button "Comments (9)" at bounding box center [538, 47] width 56 height 21
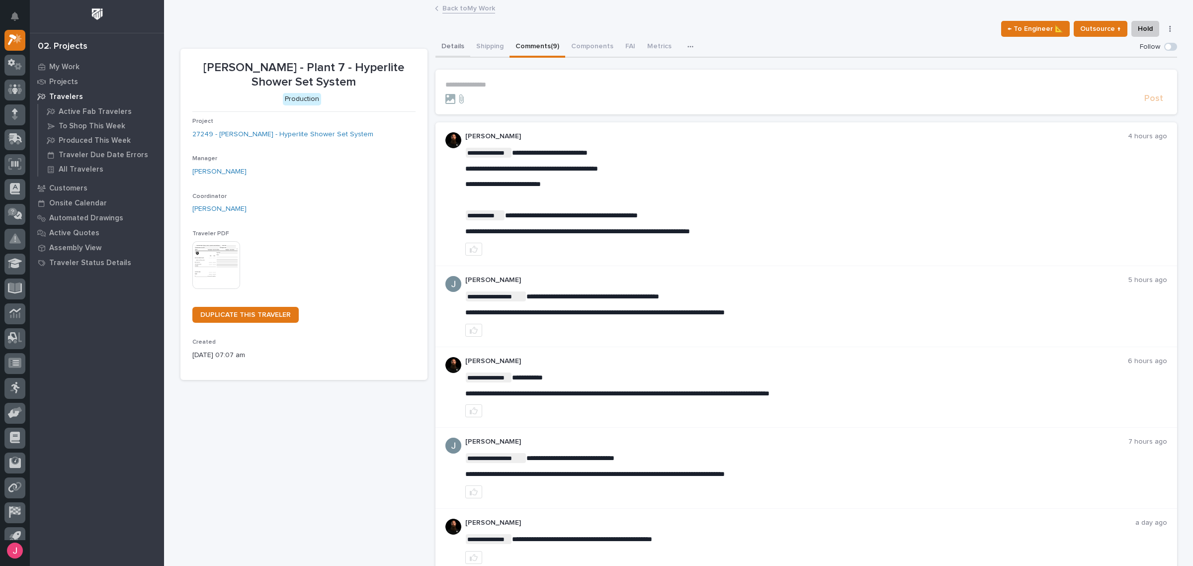
click at [450, 51] on button "Details" at bounding box center [452, 47] width 35 height 21
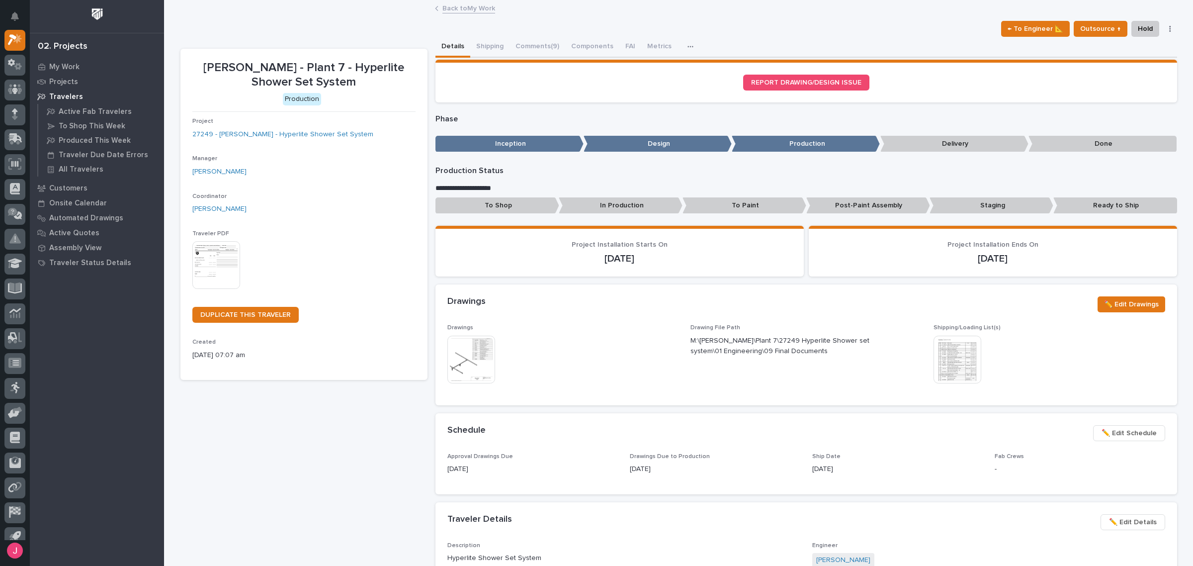
click at [936, 339] on img at bounding box center [958, 360] width 48 height 48
